Goal: Navigation & Orientation: Find specific page/section

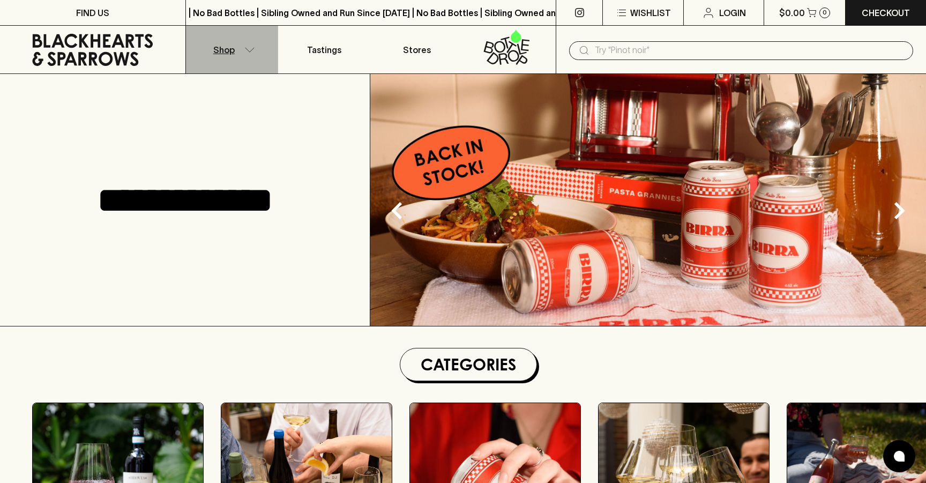
click at [248, 49] on icon "button" at bounding box center [249, 49] width 11 height 5
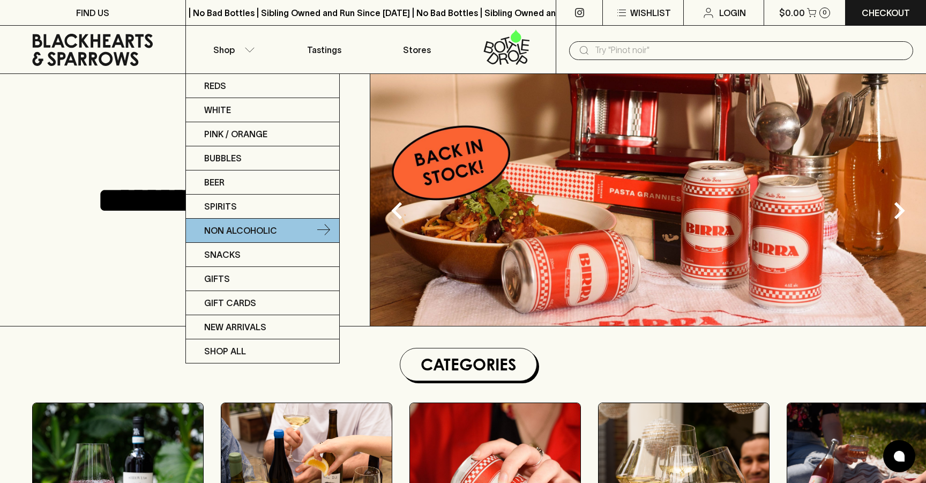
click at [324, 226] on icon at bounding box center [323, 230] width 13 height 13
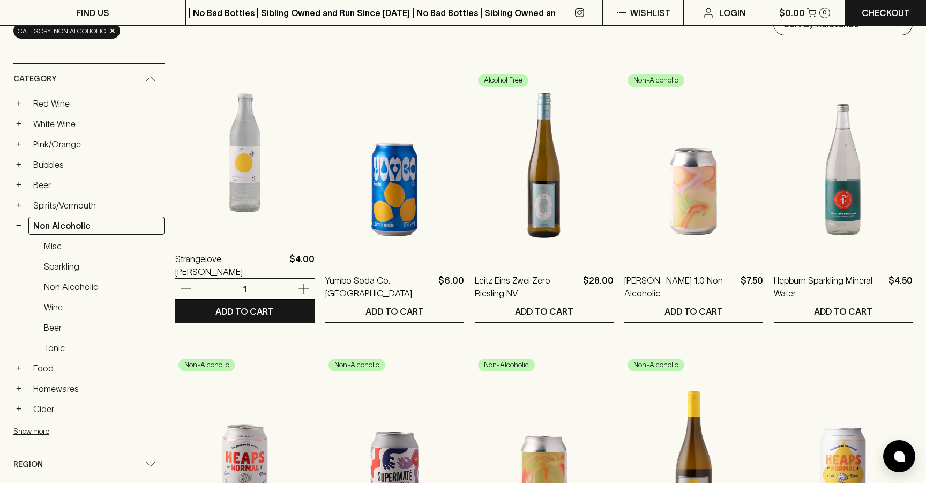
scroll to position [148, 0]
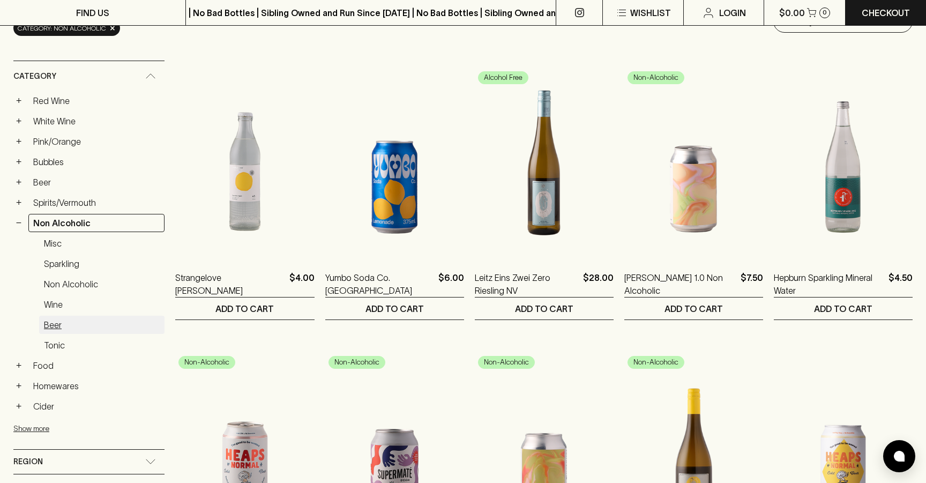
click at [53, 321] on link "Beer" at bounding box center [101, 325] width 125 height 18
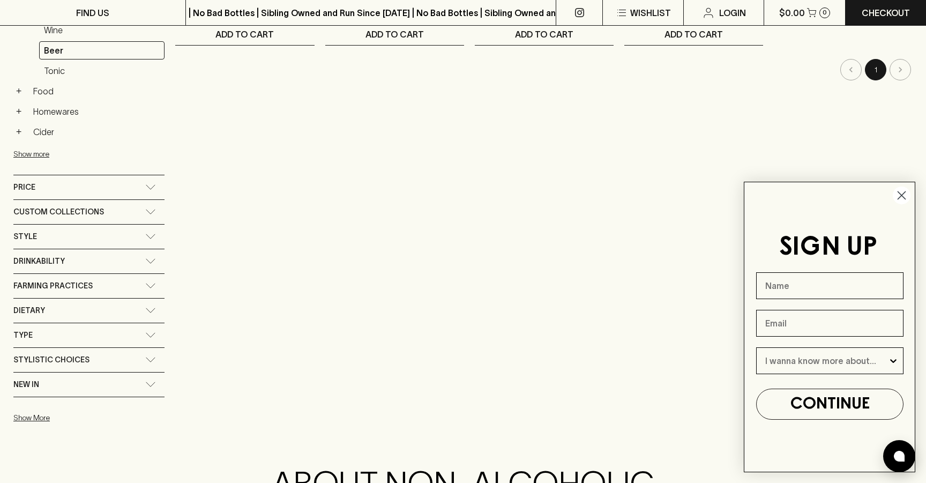
scroll to position [422, 0]
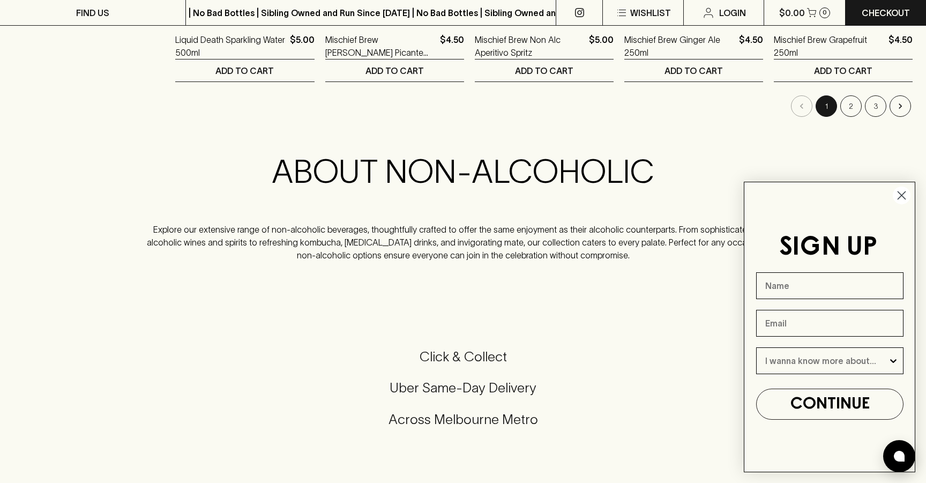
scroll to position [1241, 0]
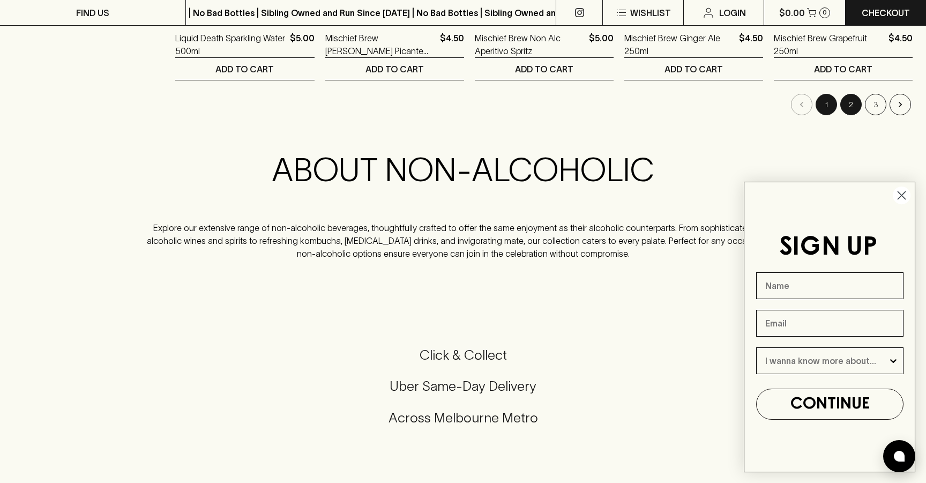
click at [852, 109] on button "2" at bounding box center [850, 104] width 21 height 21
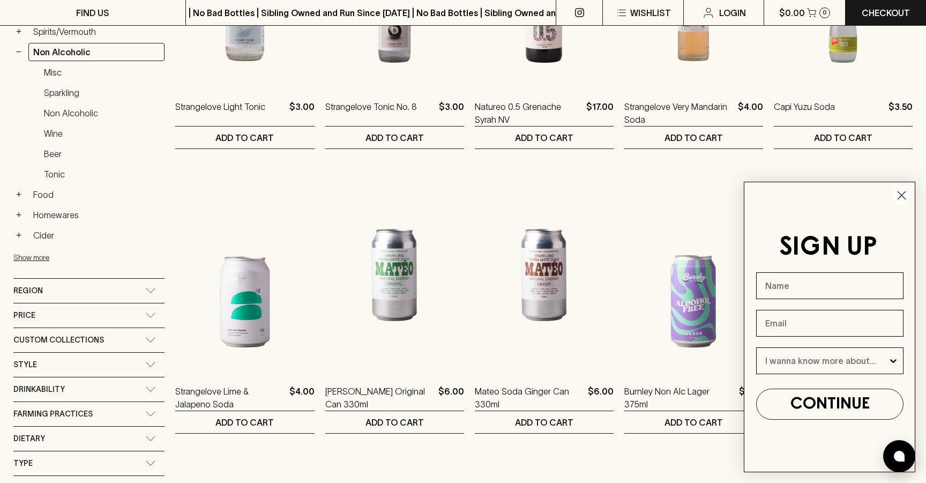
scroll to position [297, 0]
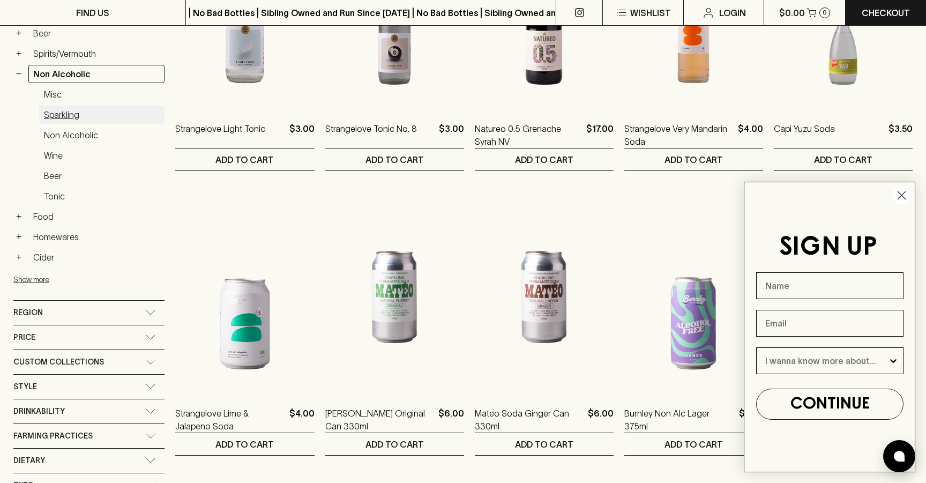
click at [67, 116] on link "Sparkling" at bounding box center [101, 115] width 125 height 18
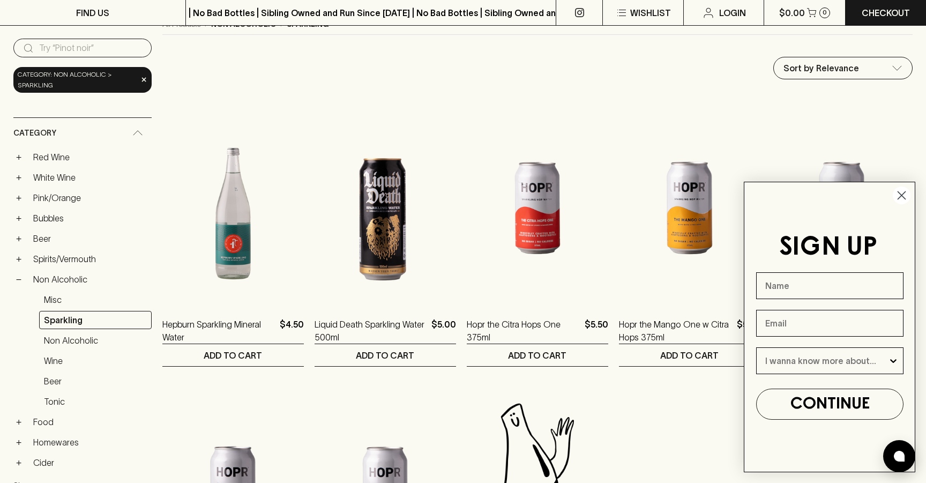
scroll to position [102, 0]
click at [55, 281] on link "Non Alcoholic" at bounding box center [89, 278] width 123 height 18
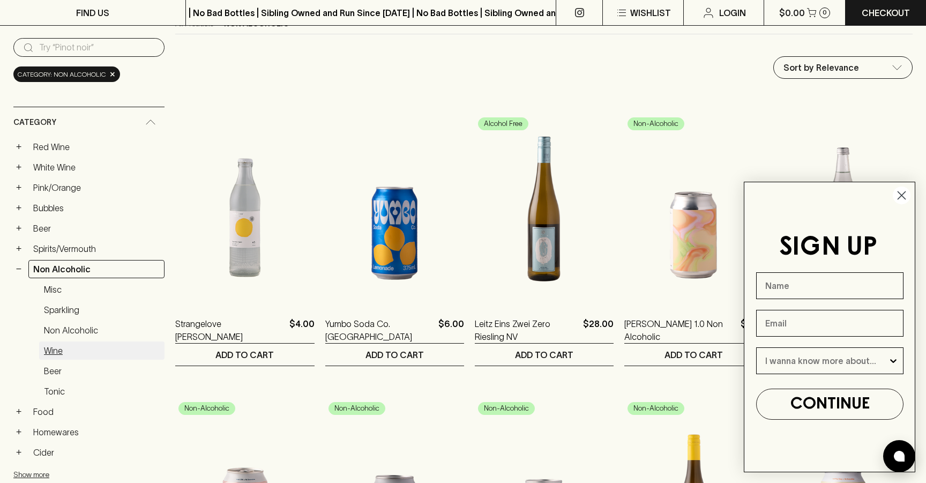
click at [60, 356] on link "Wine" at bounding box center [101, 350] width 125 height 18
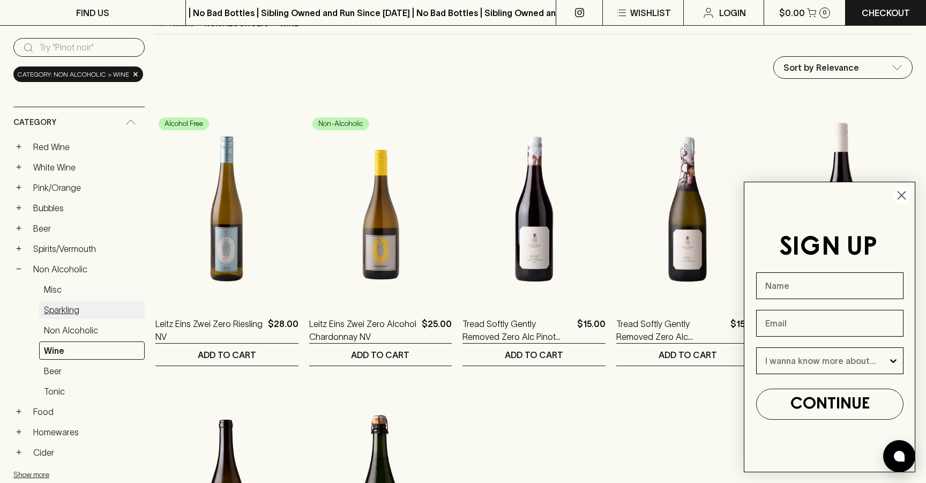
click at [60, 313] on link "Sparkling" at bounding box center [92, 310] width 106 height 18
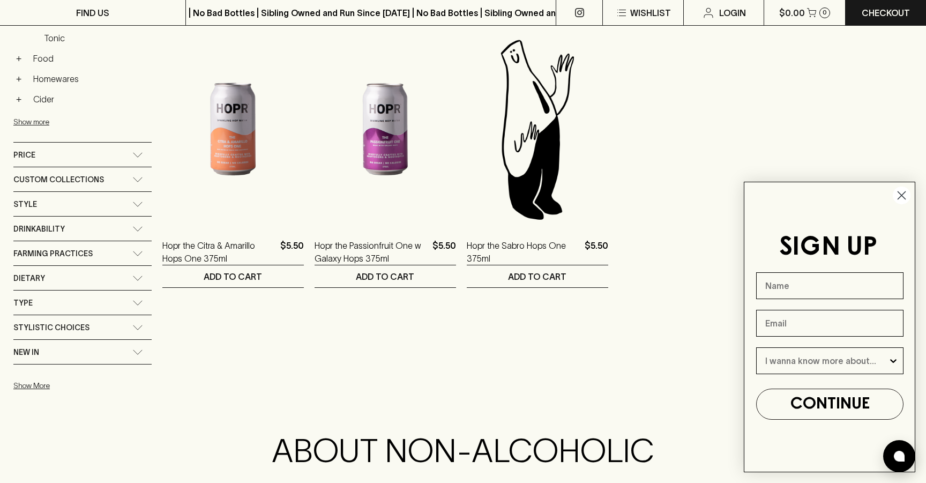
scroll to position [316, 0]
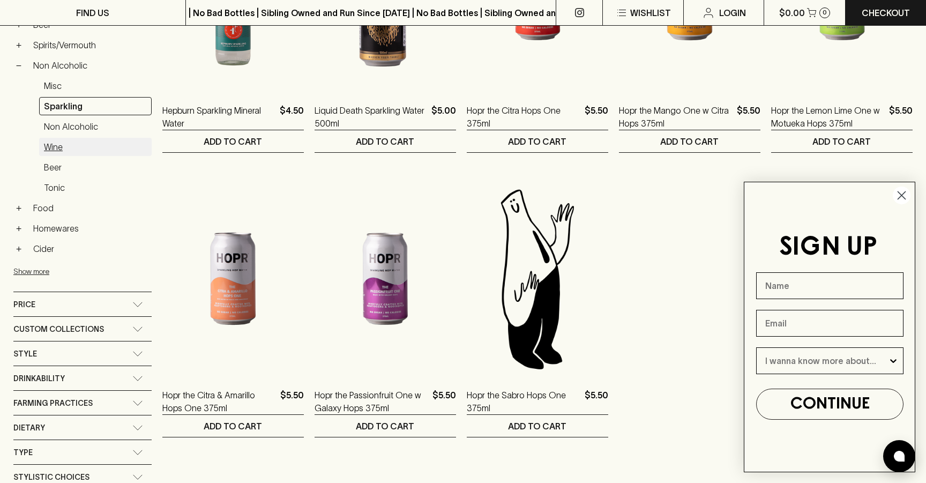
click at [62, 144] on link "Wine" at bounding box center [95, 147] width 113 height 18
